Goal: Task Accomplishment & Management: Complete application form

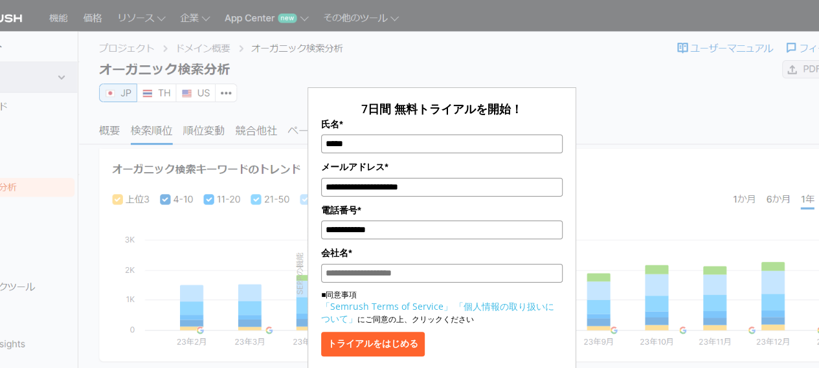
click at [383, 274] on input "会社名*" at bounding box center [441, 273] width 241 height 19
paste input "**********"
type input "**********"
click at [371, 342] on button "トライアルをはじめる" at bounding box center [373, 344] width 104 height 25
